Goal: Information Seeking & Learning: Learn about a topic

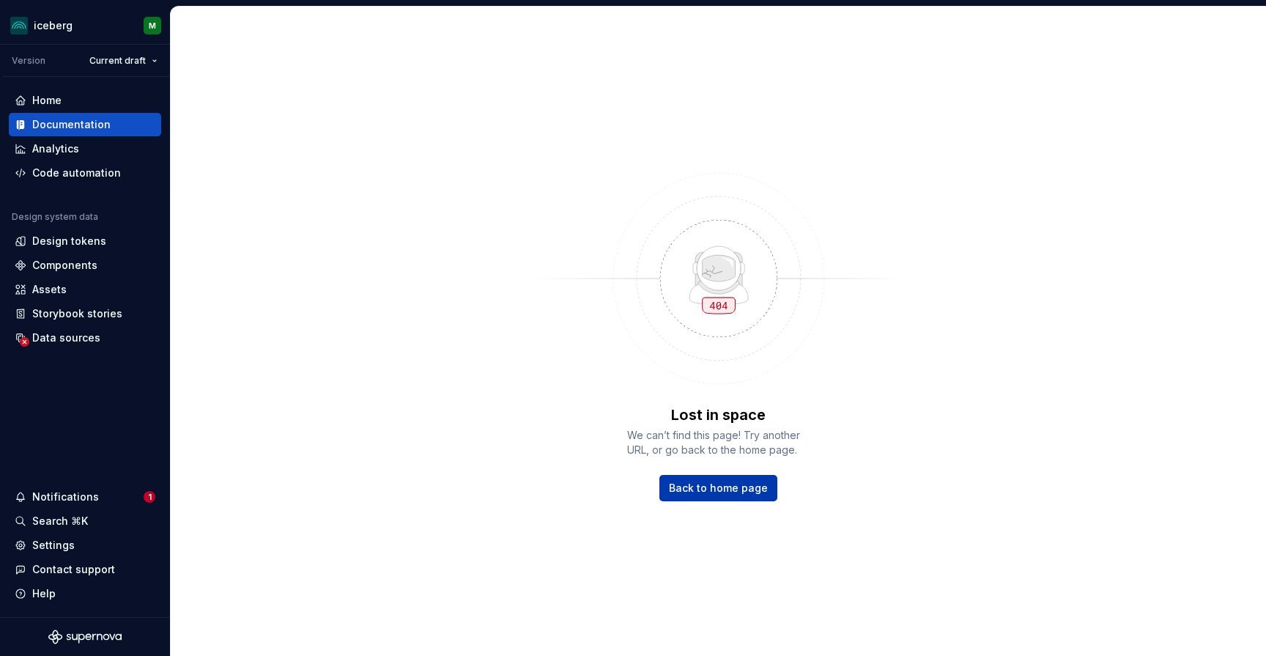
click at [728, 492] on span "Back to home page" at bounding box center [718, 488] width 99 height 15
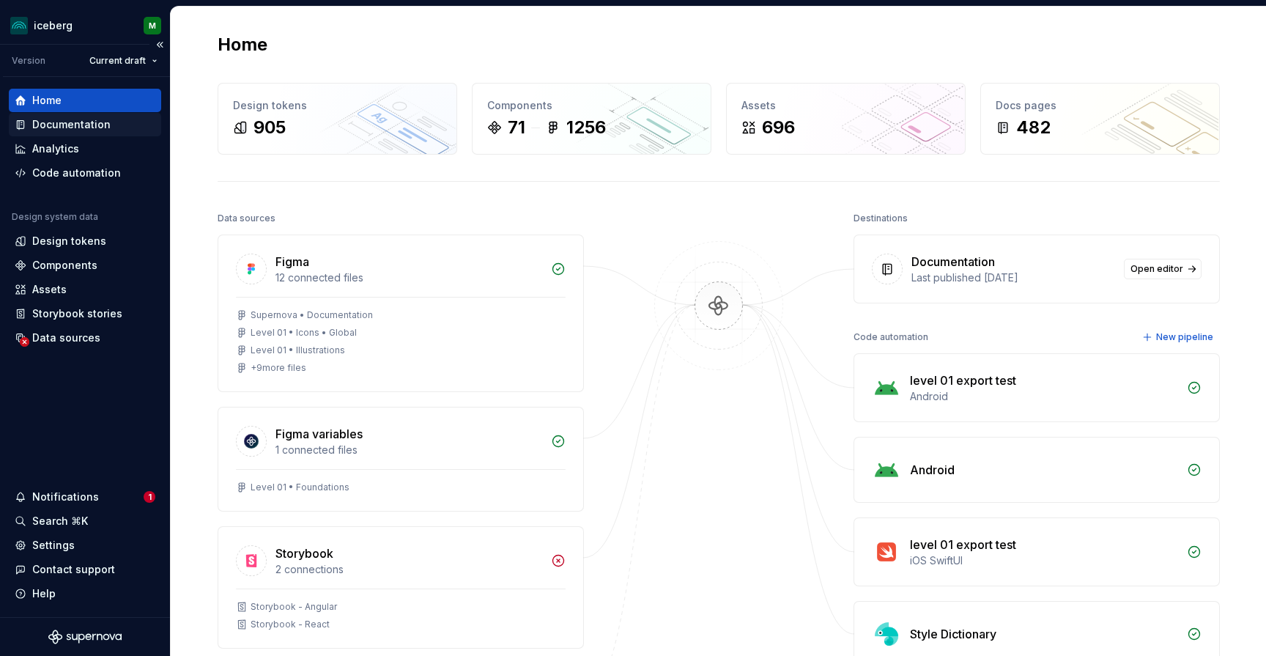
click at [79, 128] on div "Documentation" at bounding box center [71, 124] width 78 height 15
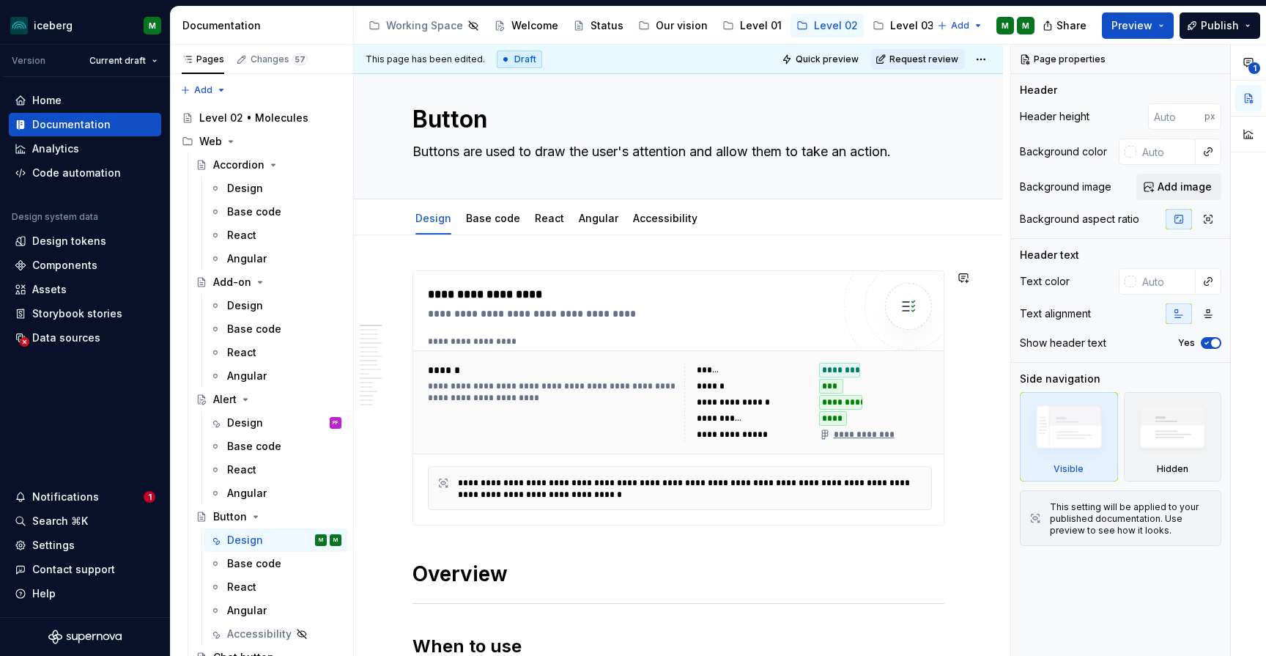
scroll to position [21, 0]
type textarea "*"
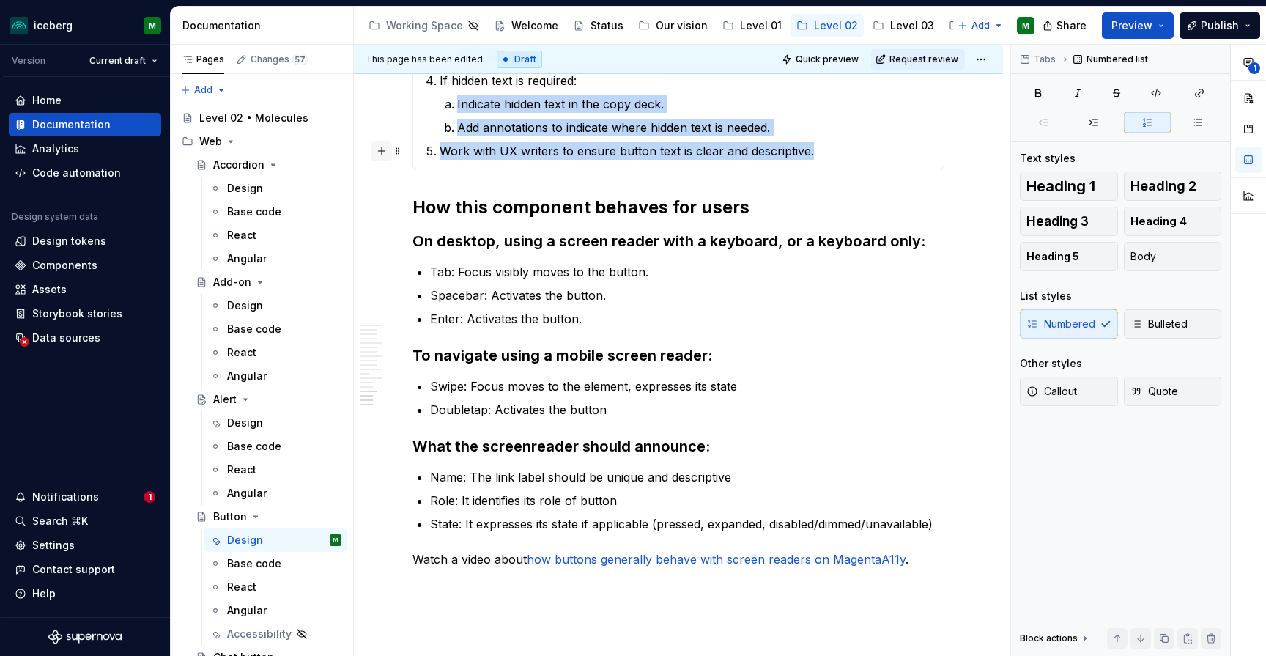
scroll to position [4940, 0]
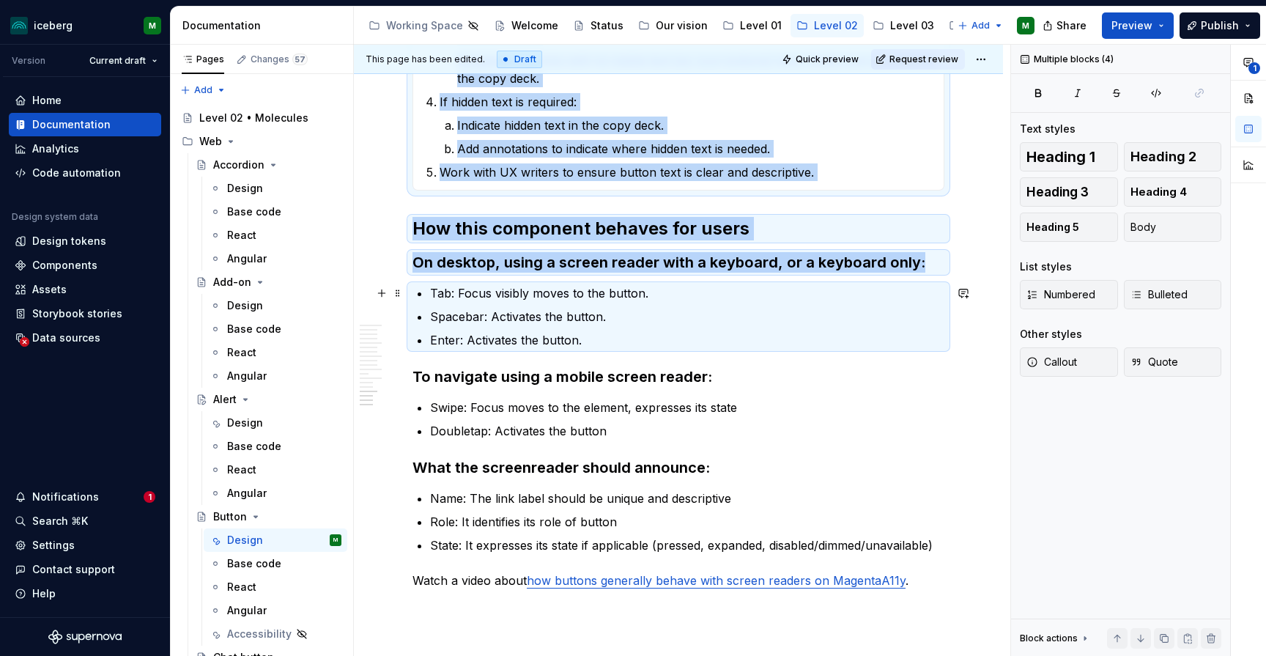
drag, startPoint x: 916, startPoint y: 551, endPoint x: 440, endPoint y: 288, distance: 544.1
click at [386, 232] on button "button" at bounding box center [382, 228] width 21 height 21
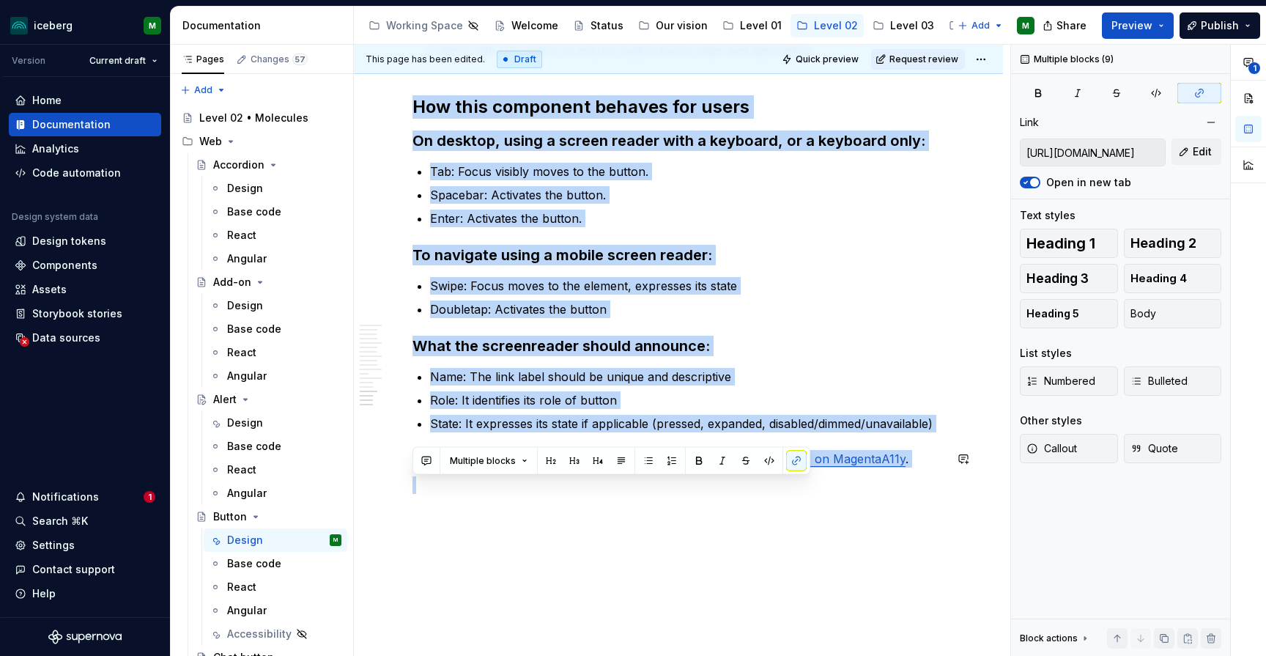
scroll to position [5113, 0]
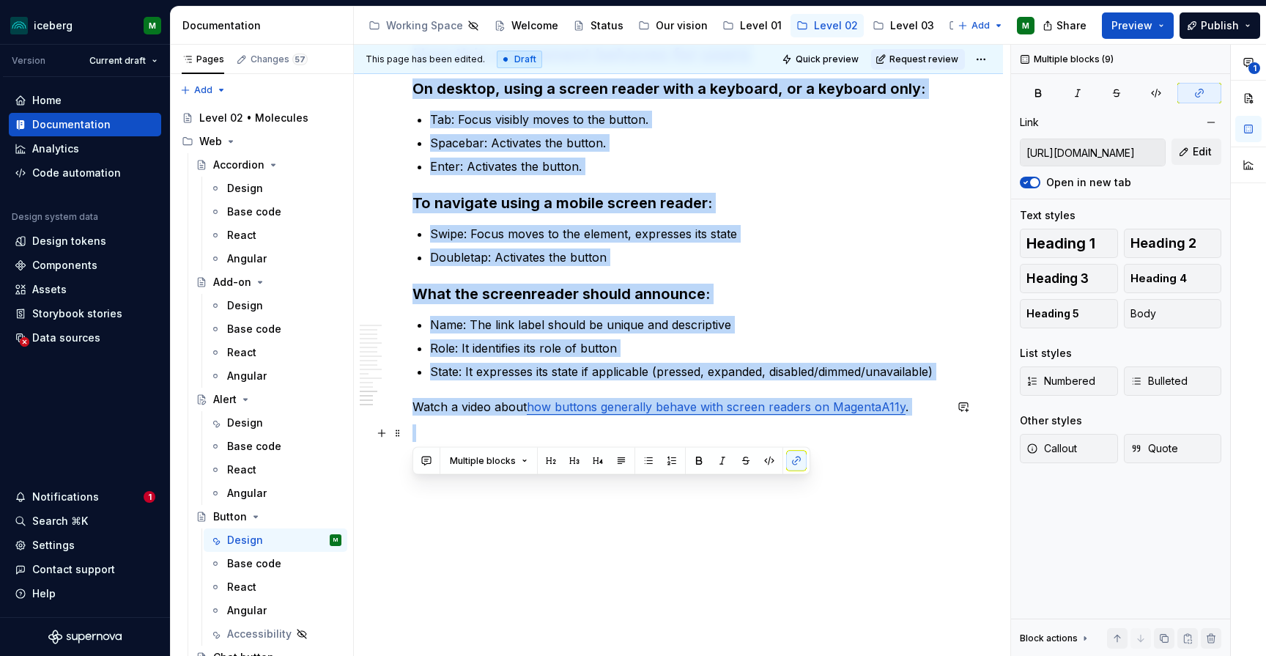
drag, startPoint x: 413, startPoint y: 221, endPoint x: 910, endPoint y: 442, distance: 543.9
copy div "How this component behaves for users On desktop, using a screen reader with a k…"
